Goal: Task Accomplishment & Management: Manage account settings

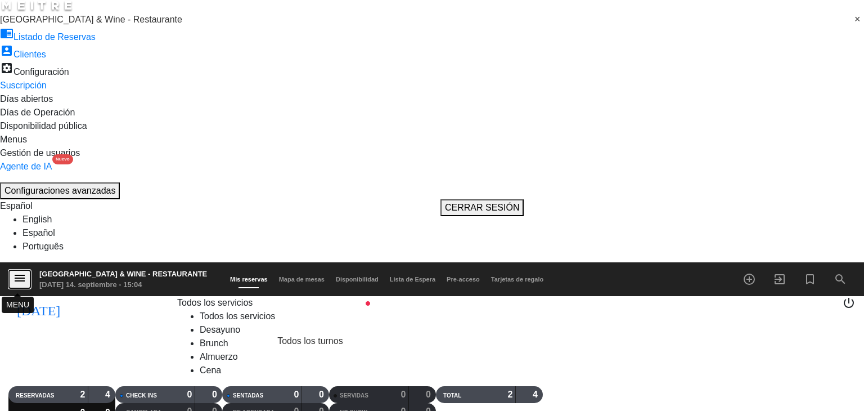
click at [19, 271] on icon "menu" at bounding box center [20, 278] width 14 height 14
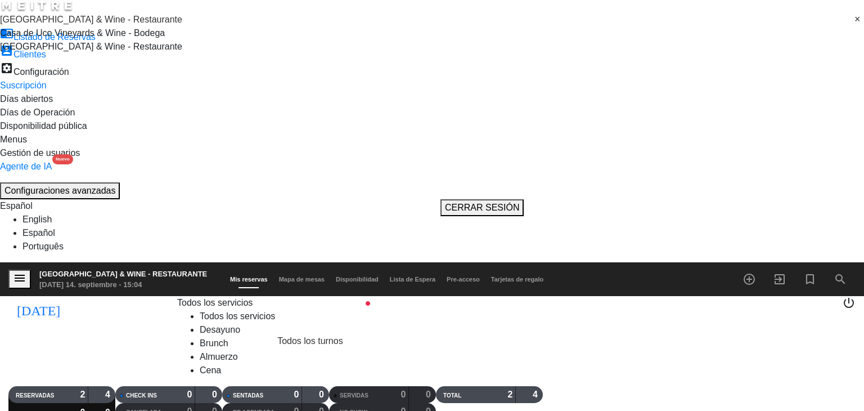
click at [77, 24] on span "[GEOGRAPHIC_DATA] & Wine - Restaurante" at bounding box center [91, 20] width 182 height 10
click at [87, 38] on span "Casa de Uco Vineyards & Wine - Bodega" at bounding box center [82, 33] width 165 height 10
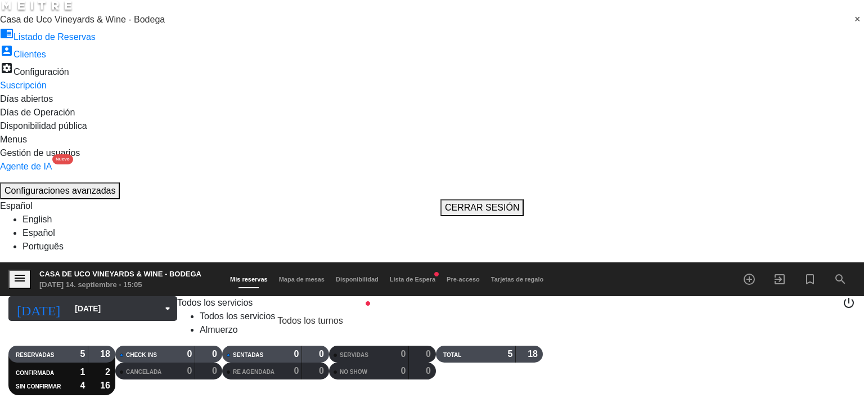
click at [88, 298] on input "[DATE]" at bounding box center [124, 308] width 111 height 20
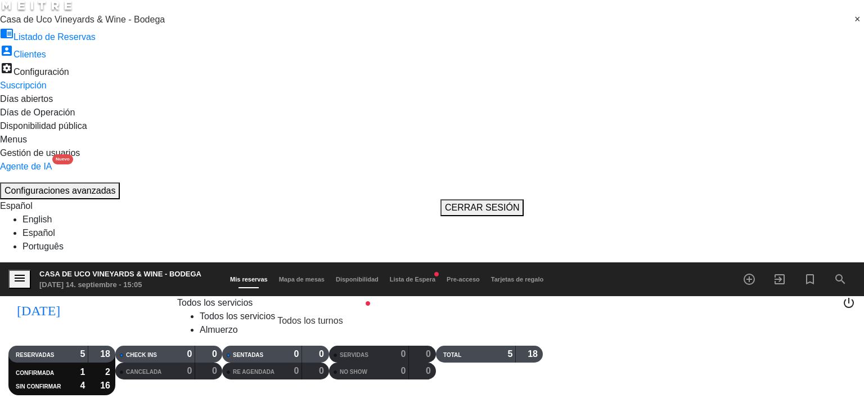
click at [441, 276] on span "Lista de Espera fiber_manual_record" at bounding box center [412, 279] width 57 height 7
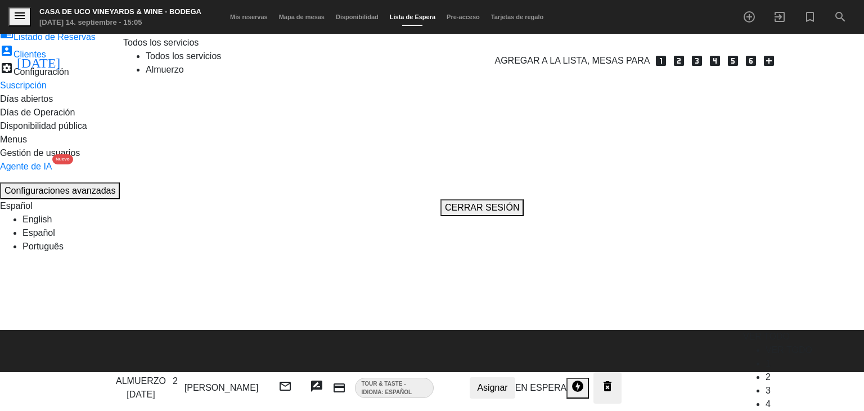
click at [273, 14] on span "Mis reservas" at bounding box center [249, 17] width 49 height 7
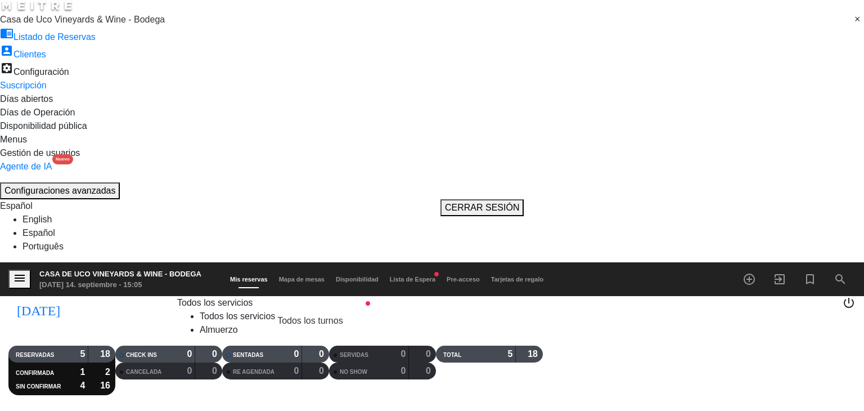
scroll to position [21, 0]
